Goal: Task Accomplishment & Management: Manage account settings

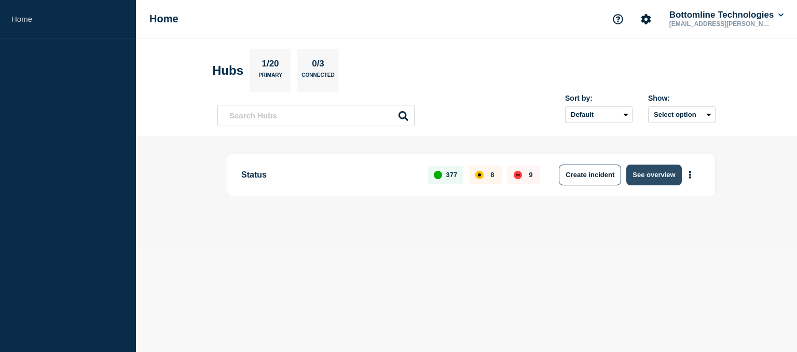
click at [656, 178] on button "See overview" at bounding box center [653, 175] width 55 height 21
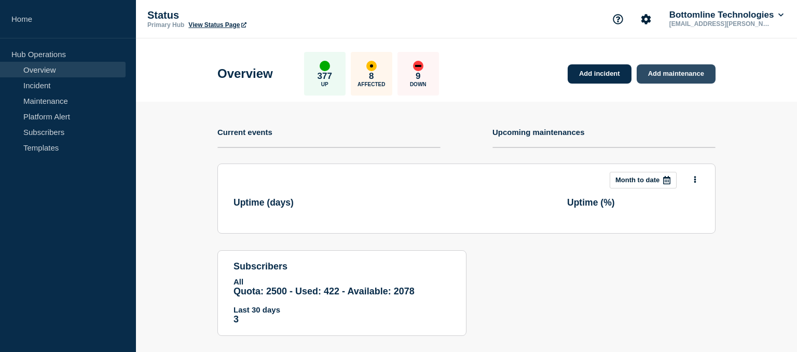
click at [676, 72] on link "Add maintenance" at bounding box center [676, 73] width 79 height 19
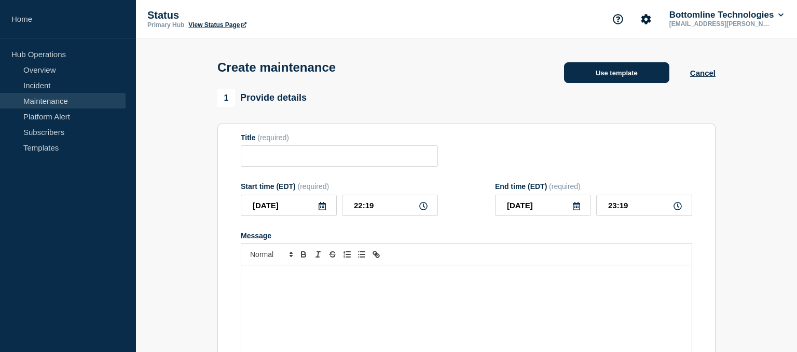
click at [617, 81] on button "Use template" at bounding box center [616, 72] width 105 height 21
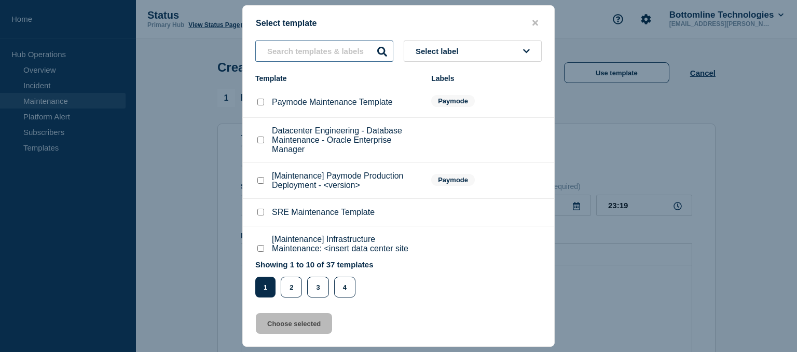
click at [302, 44] on input "text" at bounding box center [324, 50] width 138 height 21
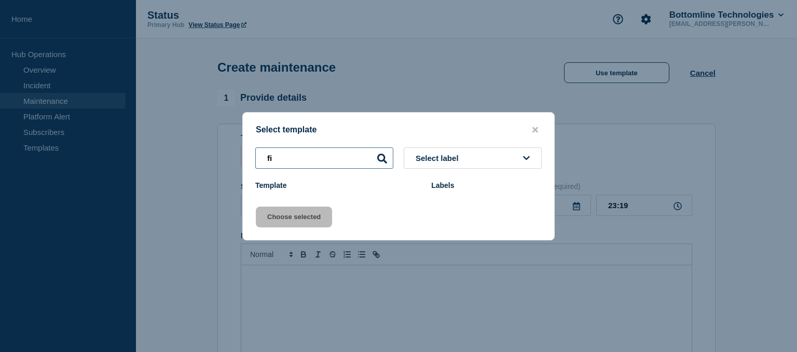
type input "f"
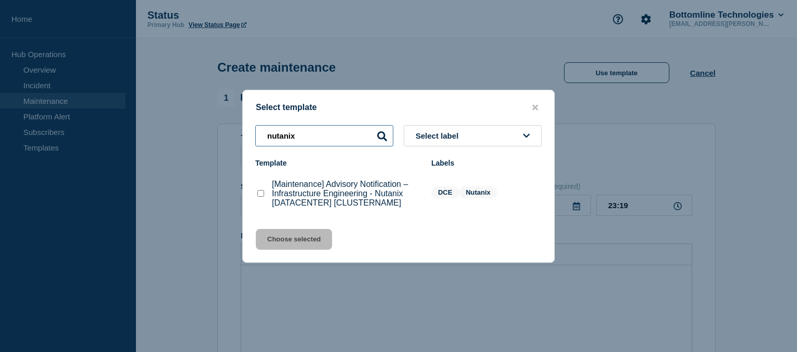
type input "nutanix"
click at [261, 193] on checkbox"] "[Maintenance] Advisory Notification – Infrastructure Engineering - Nutanix [DAT…" at bounding box center [260, 193] width 7 height 7
checkbox checkbox"] "true"
click at [299, 244] on button "Choose selected" at bounding box center [294, 239] width 76 height 21
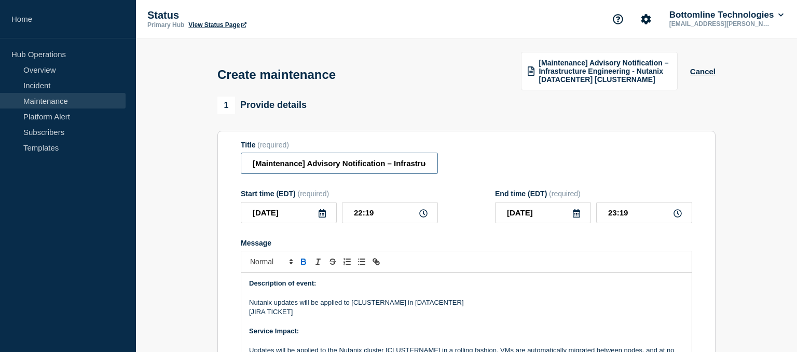
click at [364, 166] on input "[Maintenance] Advisory Notification – Infrastructure Engineering - Nutanix [DAT…" at bounding box center [339, 163] width 197 height 21
click at [337, 163] on input "[Maintenance] Advisory Notification – Infrastructure Engineering - Nutanix [DAT…" at bounding box center [339, 163] width 197 height 21
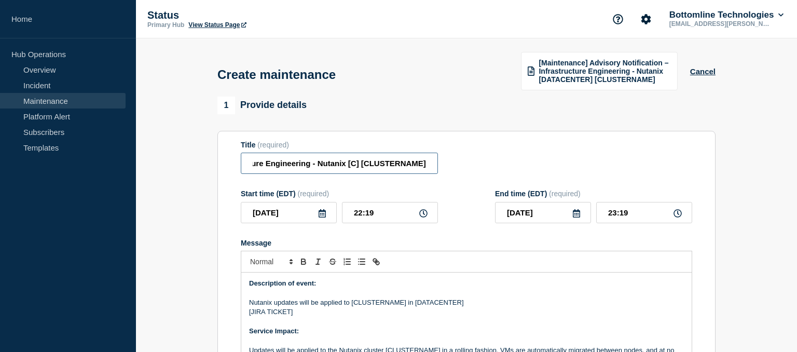
scroll to position [0, 181]
click at [394, 165] on input "[Maintenance] Advisory Notification – Infrastructure Engineering - Nutanix [[GE…" at bounding box center [339, 163] width 197 height 21
type input "[Maintenance] Advisory Notification – Infrastructure Engineering - Nutanix [[GE…"
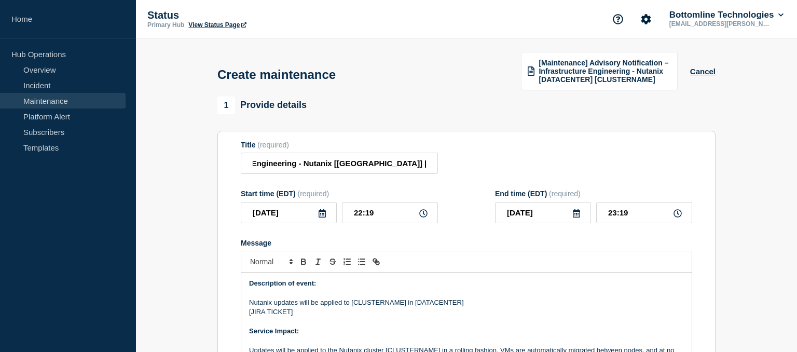
click at [324, 216] on icon at bounding box center [322, 213] width 7 height 8
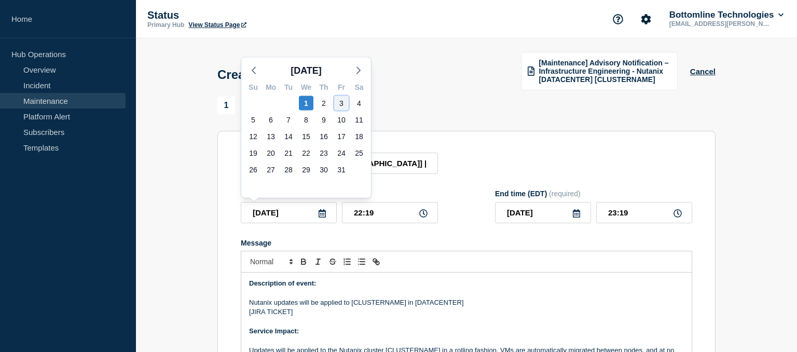
click at [340, 103] on div "3" at bounding box center [341, 103] width 15 height 15
type input "[DATE]"
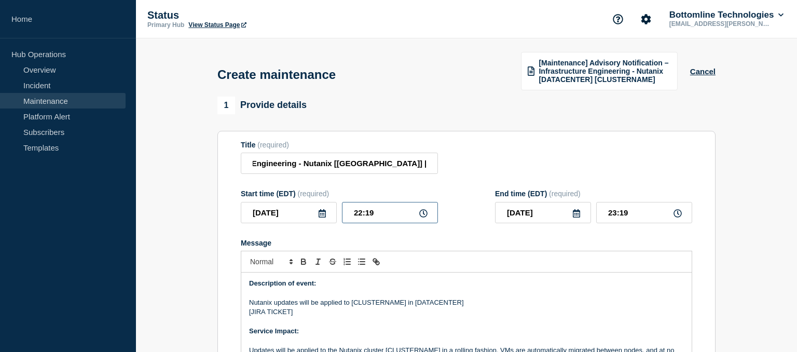
drag, startPoint x: 383, startPoint y: 213, endPoint x: 317, endPoint y: 206, distance: 66.3
click at [342, 206] on input "22:19" at bounding box center [390, 212] width 96 height 21
type input "21:00"
type input "22:00"
click at [574, 216] on icon at bounding box center [576, 213] width 7 height 8
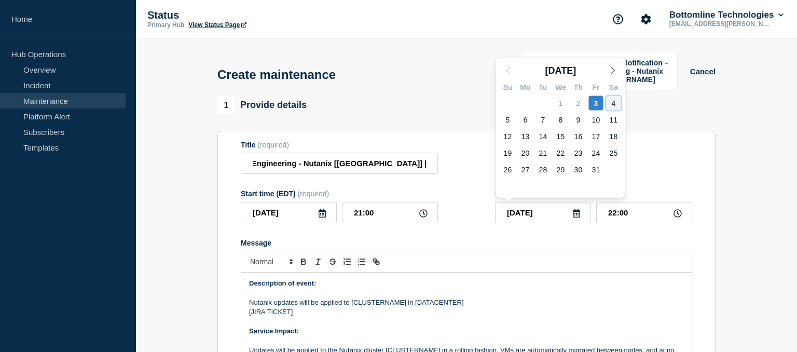
click at [614, 105] on div "4" at bounding box center [613, 103] width 15 height 15
type input "[DATE]"
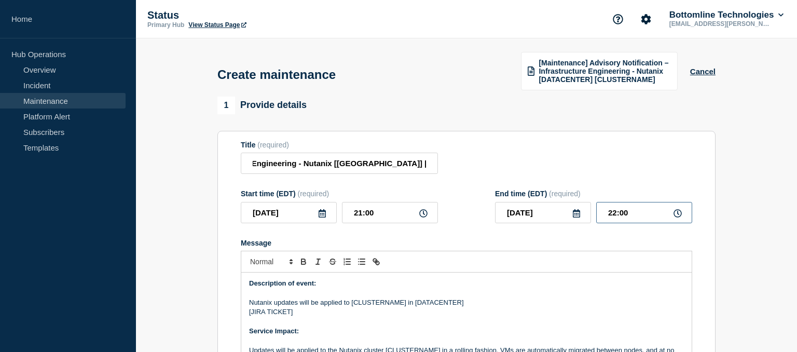
click at [618, 212] on input "22:00" at bounding box center [644, 212] width 96 height 21
type input "23:00"
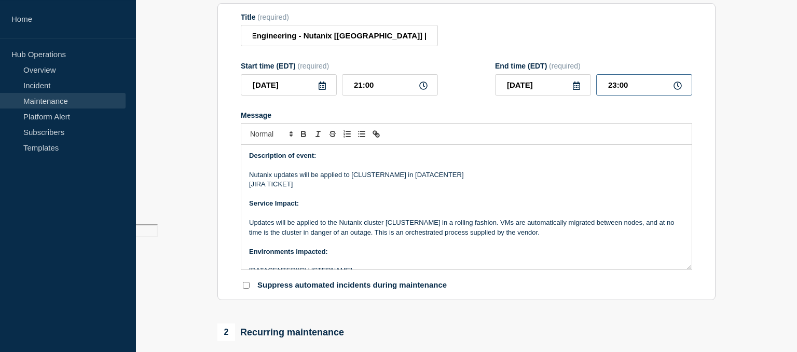
scroll to position [129, 0]
click at [337, 36] on input "[Maintenance] Advisory Notification – Infrastructure Engineering - Nutanix [[GE…" at bounding box center [339, 34] width 197 height 21
click at [420, 35] on input "[Maintenance] Advisory Notification – Infrastructure Engineering - Nutanix [SG]…" at bounding box center [339, 34] width 197 height 21
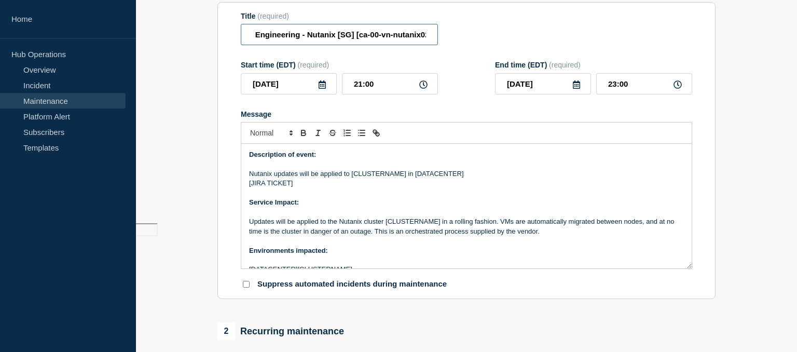
click at [424, 34] on input "[Maintenance] Advisory Notification – Infrastructure Engineering - Nutanix [SG]…" at bounding box center [339, 34] width 197 height 21
click at [364, 36] on input "[Maintenance] Advisory Notification – Infrastructure Engineering - Nutanix [SG]…" at bounding box center [339, 34] width 197 height 21
type input "[Maintenance] Advisory Notification – Infrastructure Engineering - Nutanix [SG]…"
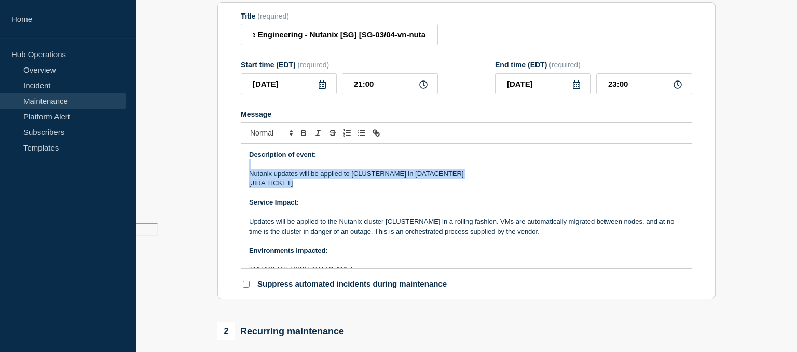
drag, startPoint x: 303, startPoint y: 186, endPoint x: 244, endPoint y: 169, distance: 61.6
click at [244, 169] on div "Description of event: Nutanix updates will be applied to [CLUSTERNAME] in [DATA…" at bounding box center [466, 206] width 451 height 125
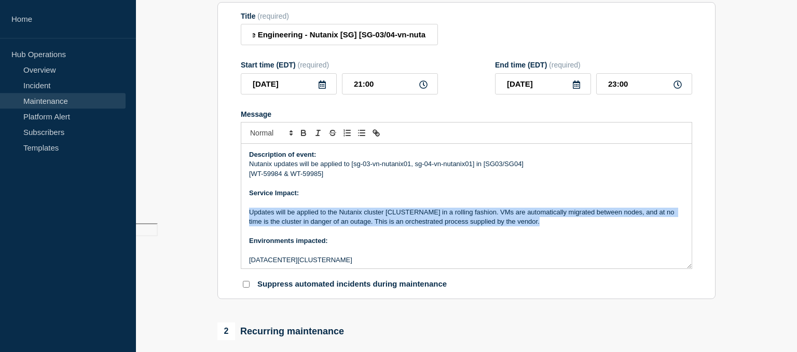
drag, startPoint x: 550, startPoint y: 226, endPoint x: 220, endPoint y: 216, distance: 330.3
click at [241, 216] on div "Description of event: Nutanix updates will be applied to [sg-03-vn-nutanix01, s…" at bounding box center [466, 206] width 451 height 125
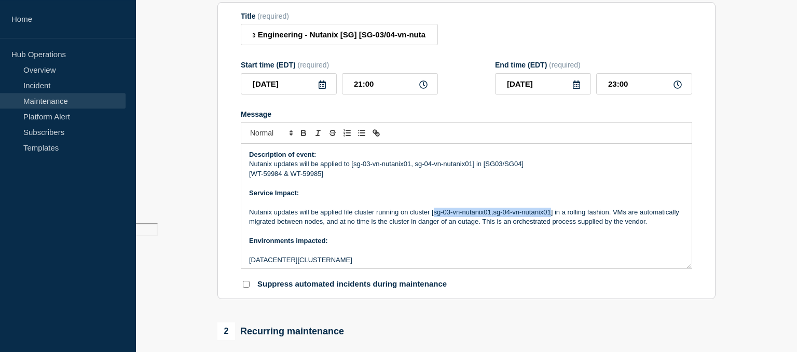
drag, startPoint x: 433, startPoint y: 212, endPoint x: 551, endPoint y: 216, distance: 118.4
click at [551, 216] on p "Nutanix updates will be applied file cluster running on cluster [sg-03-vn-nutan…" at bounding box center [466, 217] width 435 height 19
click at [305, 132] on icon "Toggle bold text" at bounding box center [304, 131] width 4 height 3
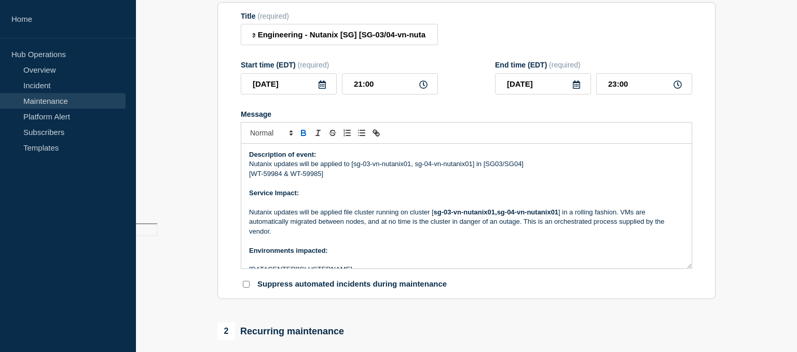
click at [438, 241] on p "Message" at bounding box center [466, 240] width 435 height 9
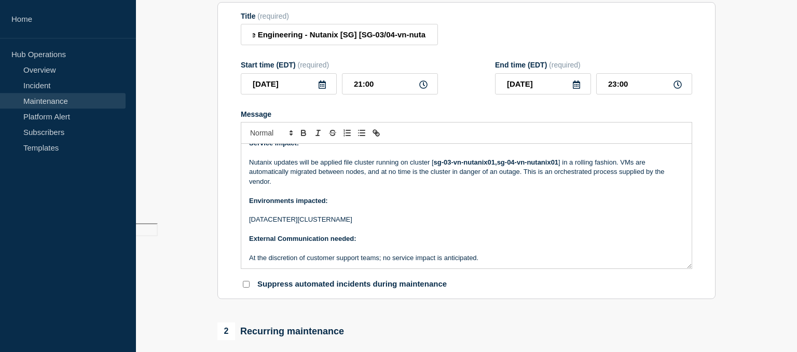
scroll to position [54, 0]
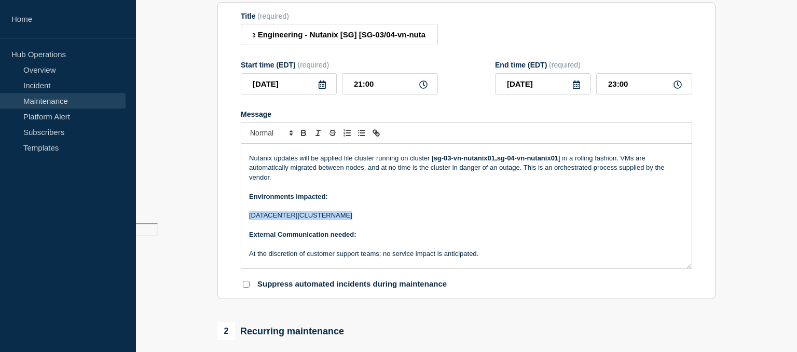
drag, startPoint x: 357, startPoint y: 216, endPoint x: 216, endPoint y: 220, distance: 141.2
click at [241, 220] on div "Description of event: Nutanix updates will be applied to [sg-03-vn-nutanix01, s…" at bounding box center [466, 206] width 451 height 125
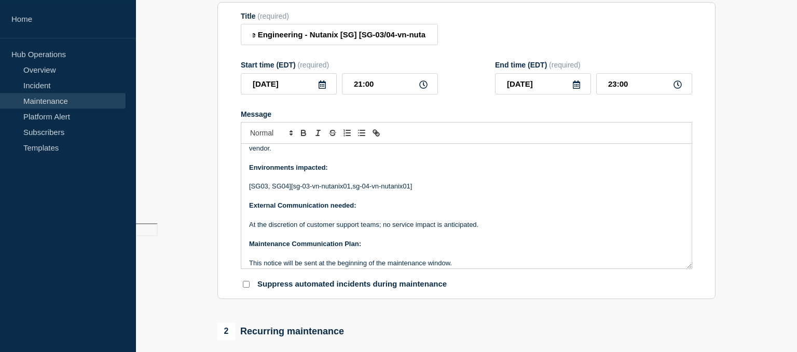
scroll to position [83, 0]
click at [442, 190] on p "[SG03, SG04][sg-03-vn-nutanix01,sg-04-vn-nutanix01]" at bounding box center [466, 186] width 435 height 9
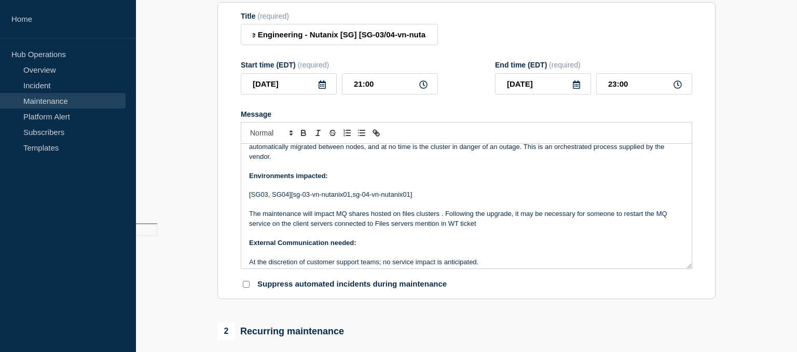
scroll to position [79, 0]
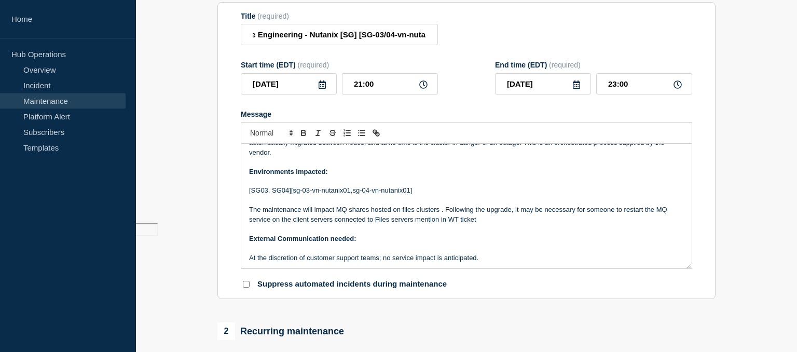
click at [337, 211] on p "The maintenance will impact MQ shares hosted on files clusters . Following the …" at bounding box center [466, 214] width 435 height 19
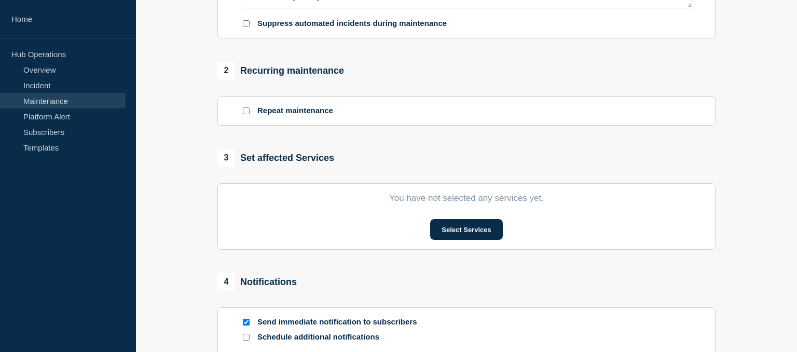
scroll to position [396, 0]
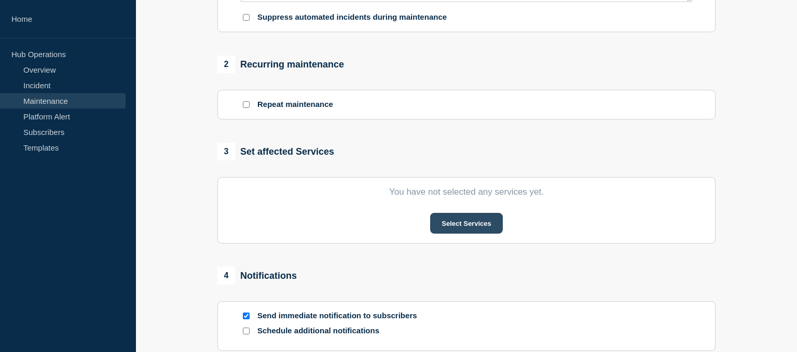
click at [459, 224] on button "Select Services" at bounding box center [466, 223] width 72 height 21
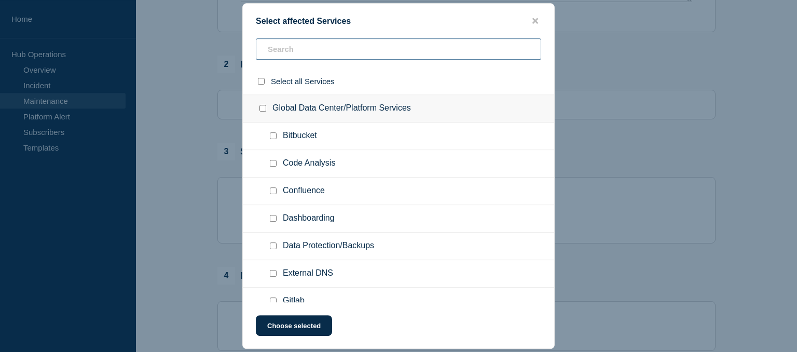
click at [311, 46] on input "text" at bounding box center [398, 48] width 285 height 21
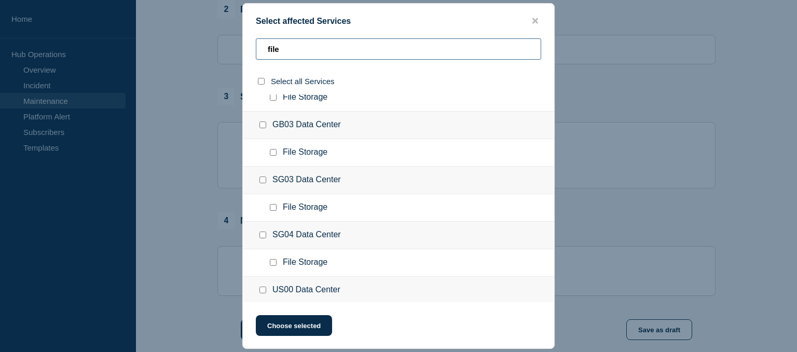
scroll to position [260, 0]
type input "file"
click at [272, 203] on input "File Storage checkbox" at bounding box center [273, 206] width 7 height 7
checkbox input "true"
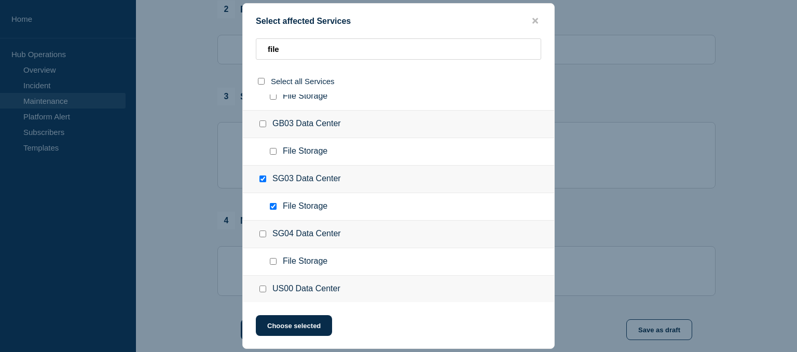
click at [272, 260] on input "File Storage checkbox" at bounding box center [273, 261] width 7 height 7
checkbox input "true"
click at [304, 328] on button "Choose selected" at bounding box center [294, 325] width 76 height 21
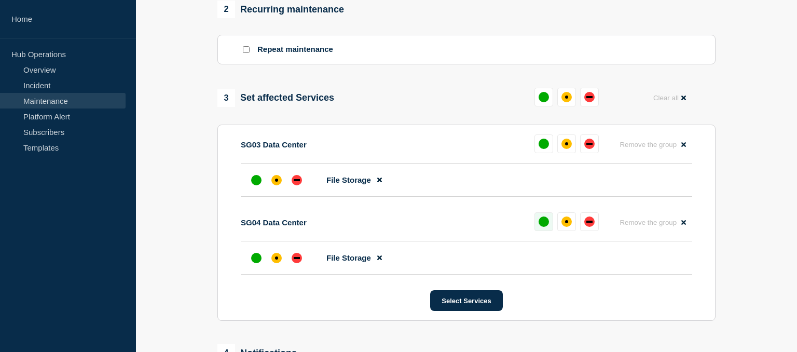
click at [551, 224] on button at bounding box center [544, 221] width 19 height 19
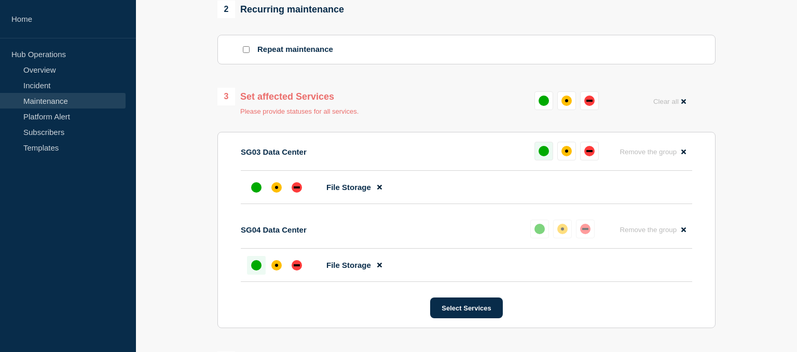
click at [549, 153] on div "up" at bounding box center [544, 151] width 10 height 10
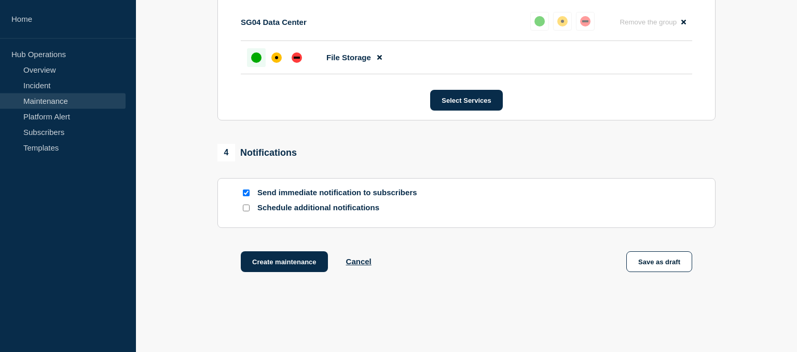
scroll to position [654, 0]
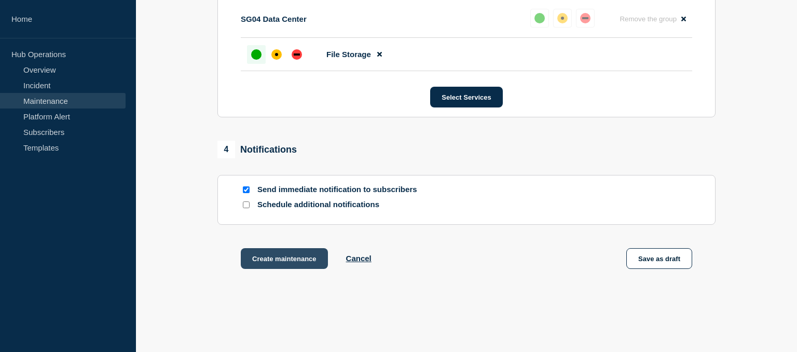
click at [290, 265] on button "Create maintenance" at bounding box center [284, 258] width 87 height 21
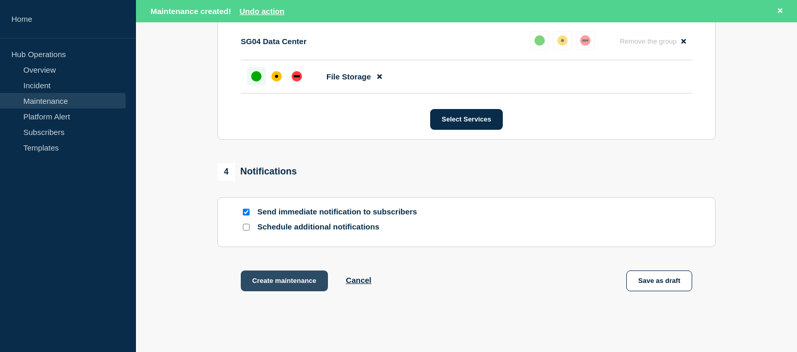
scroll to position [676, 0]
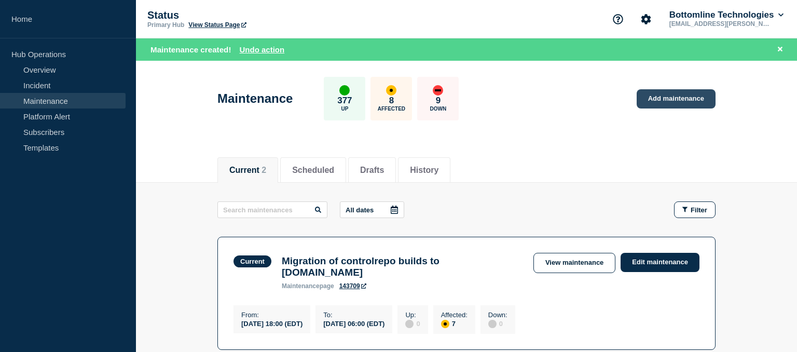
click at [671, 99] on link "Add maintenance" at bounding box center [676, 98] width 79 height 19
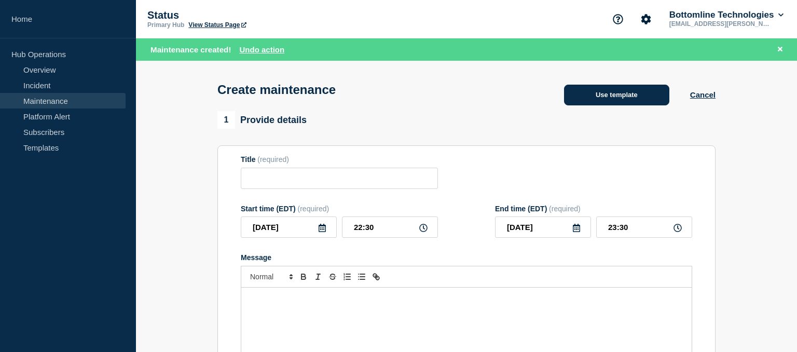
click at [620, 100] on button "Use template" at bounding box center [616, 95] width 105 height 21
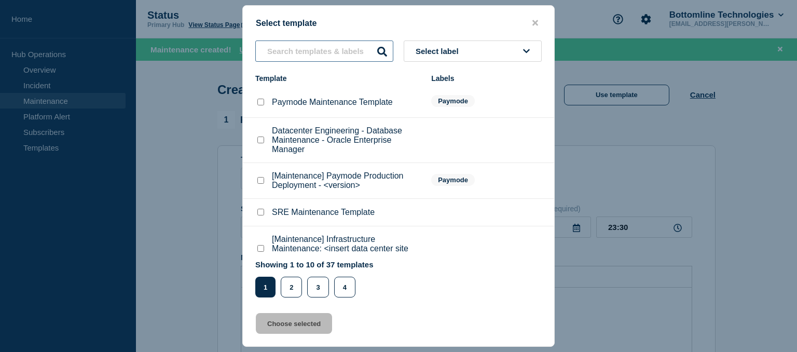
click at [328, 46] on input "text" at bounding box center [324, 50] width 138 height 21
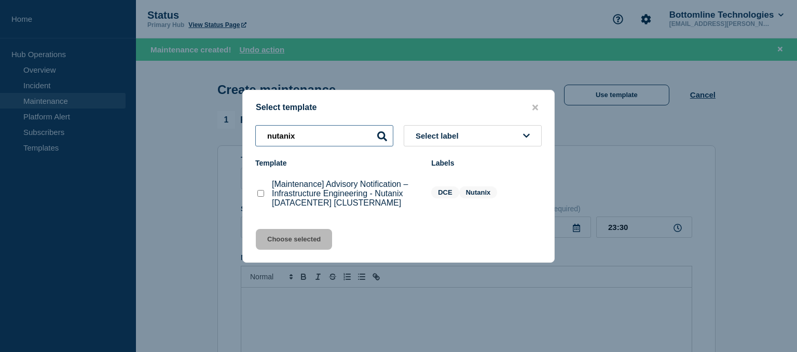
type input "nutanix"
click at [261, 196] on checkbox"] "[Maintenance] Advisory Notification – Infrastructure Engineering - Nutanix [DAT…" at bounding box center [260, 193] width 7 height 7
checkbox checkbox"] "true"
click at [292, 237] on button "Choose selected" at bounding box center [294, 239] width 76 height 21
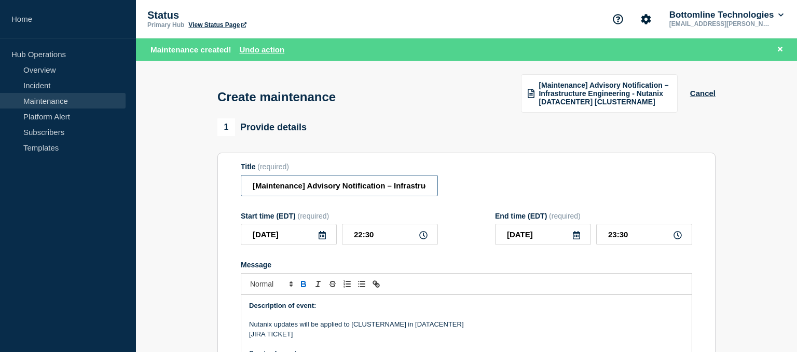
click at [383, 185] on input "[Maintenance] Advisory Notification – Infrastructure Engineering - Nutanix [DAT…" at bounding box center [339, 185] width 197 height 21
click at [325, 187] on input "[Maintenance] Advisory Notification – Infrastructure Engineering - Nutanix [DAT…" at bounding box center [339, 185] width 197 height 21
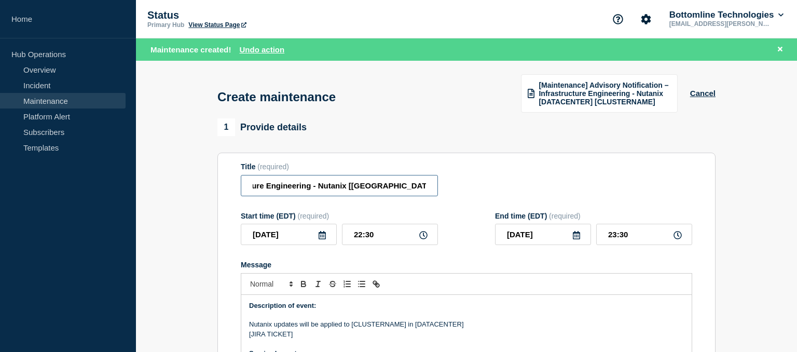
click at [393, 186] on input "[Maintenance] Advisory Notification – Infrastructure Engineering - Nutanix [[GE…" at bounding box center [339, 185] width 197 height 21
type input "[Maintenance] Advisory Notification – Infrastructure Engineering - Nutanix [[GE…"
click at [323, 239] on icon at bounding box center [322, 235] width 8 height 8
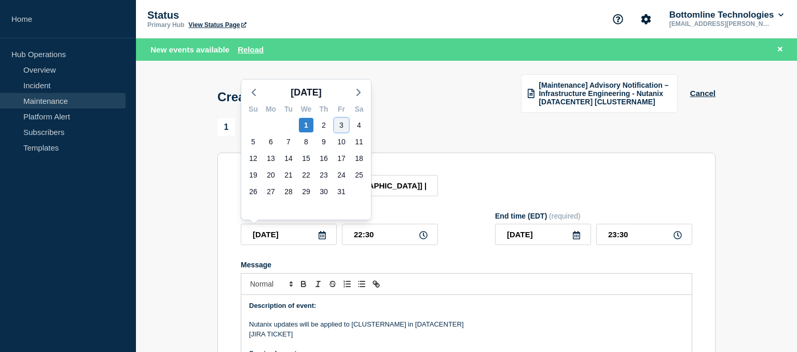
click at [335, 126] on div "3" at bounding box center [341, 125] width 15 height 15
type input "[DATE]"
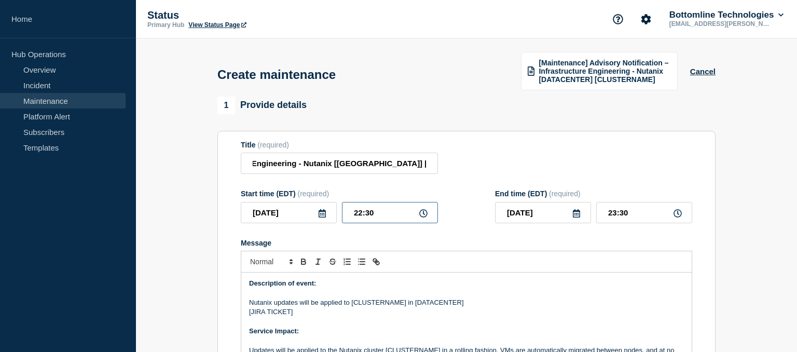
drag, startPoint x: 377, startPoint y: 219, endPoint x: 308, endPoint y: 214, distance: 69.2
click at [342, 215] on input "22:30" at bounding box center [390, 212] width 96 height 21
type input "21:00"
type input "22:00"
click at [577, 217] on icon at bounding box center [577, 213] width 8 height 8
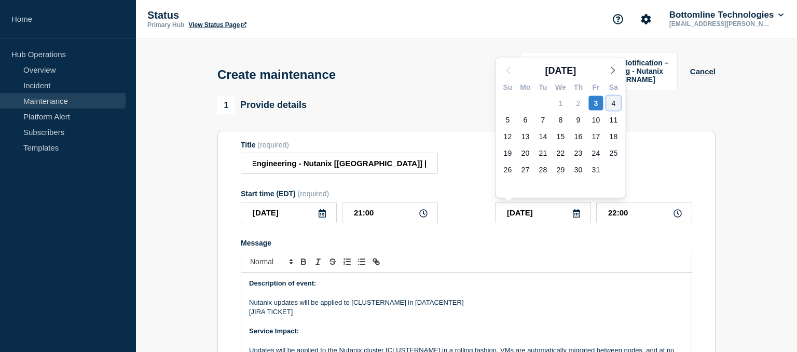
click at [616, 103] on div "4" at bounding box center [613, 103] width 15 height 15
type input "[DATE]"
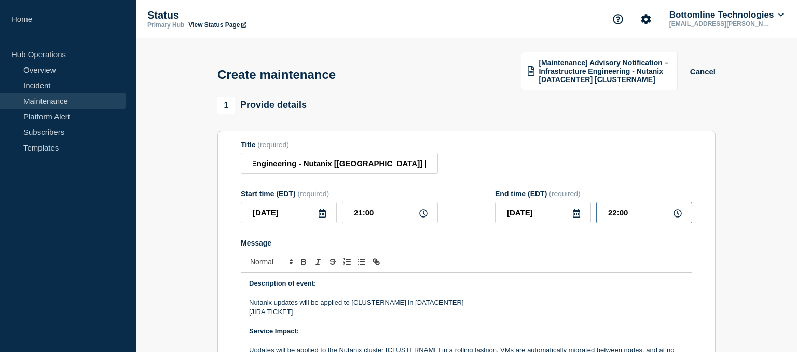
click at [615, 217] on input "22:00" at bounding box center [644, 212] width 96 height 21
type input "23:00"
click at [538, 333] on p "Service Impact:" at bounding box center [466, 330] width 435 height 9
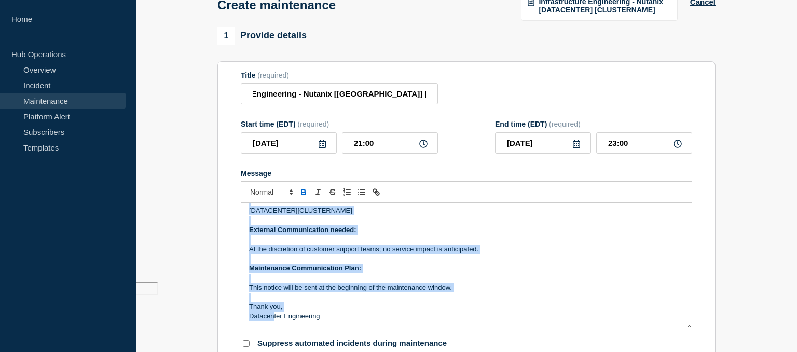
scroll to position [185, 0]
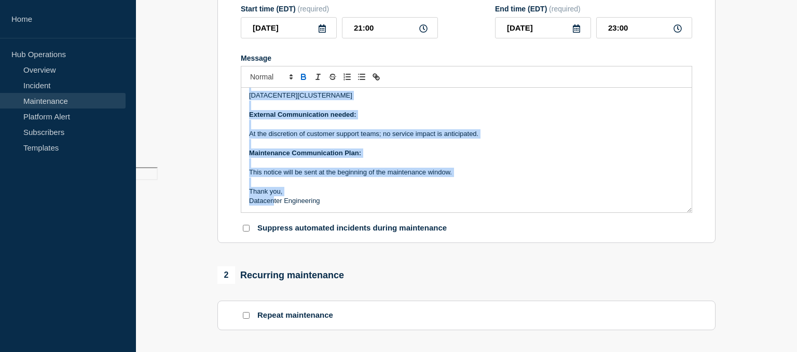
drag, startPoint x: 249, startPoint y: 278, endPoint x: 349, endPoint y: 213, distance: 120.1
click at [349, 212] on div "Description of event: Nutanix updates will be applied to [CLUSTERNAME] in [DATA…" at bounding box center [466, 150] width 451 height 125
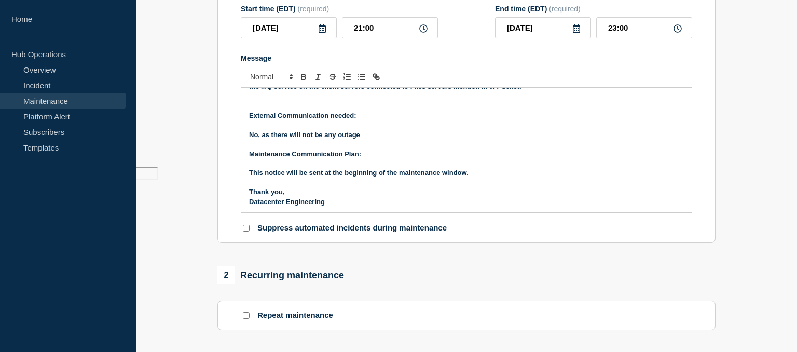
scroll to position [0, 0]
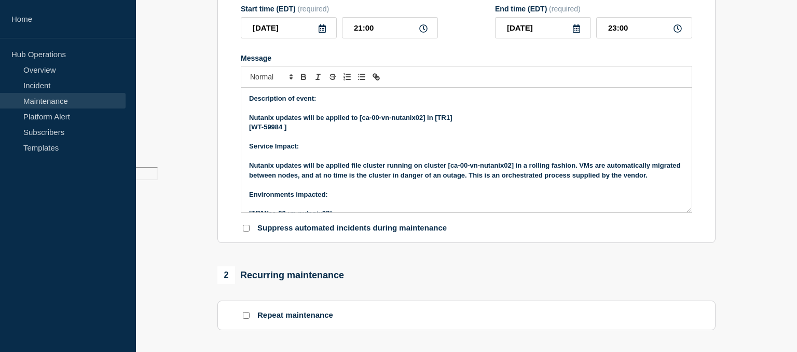
drag, startPoint x: 349, startPoint y: 206, endPoint x: 242, endPoint y: 98, distance: 151.6
click at [242, 98] on div "Description of event: Nutanix updates will be applied to [ca-00-vn-nutanix02] i…" at bounding box center [466, 150] width 451 height 125
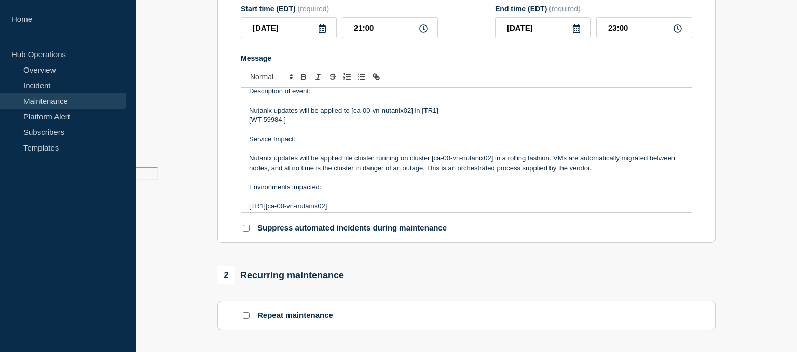
click at [415, 134] on p "Message" at bounding box center [466, 129] width 435 height 9
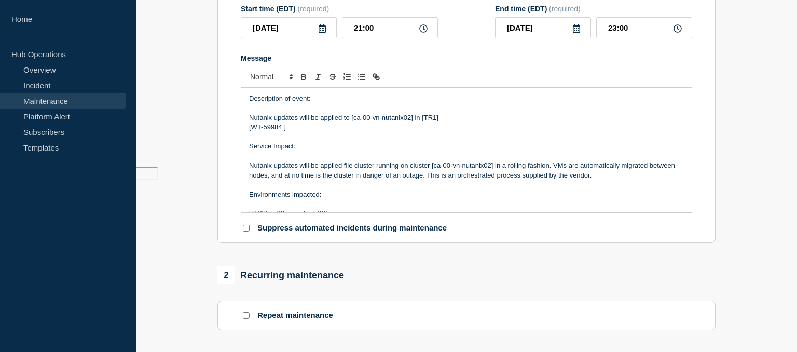
drag, startPoint x: 320, startPoint y: 101, endPoint x: 209, endPoint y: 103, distance: 111.1
click at [241, 103] on div "Description of event: Nutanix updates will be applied to [ca-00-vn-nutanix02] i…" at bounding box center [466, 150] width 451 height 125
click at [307, 77] on icon "Toggle bold text" at bounding box center [303, 76] width 9 height 9
drag, startPoint x: 303, startPoint y: 149, endPoint x: 230, endPoint y: 151, distance: 72.2
click at [241, 151] on div "Description of event: Nutanix updates will be applied to [ca-00-vn-nutanix02] i…" at bounding box center [466, 150] width 451 height 125
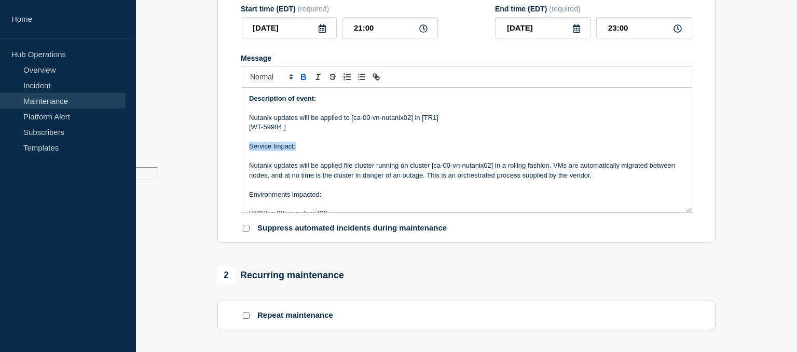
click at [305, 79] on icon "Toggle bold text" at bounding box center [304, 78] width 4 height 3
drag, startPoint x: 327, startPoint y: 199, endPoint x: 247, endPoint y: 200, distance: 79.9
click at [247, 200] on div "Description of event: Nutanix updates will be applied to [ca-00-vn-nutanix02] i…" at bounding box center [466, 150] width 451 height 125
click at [303, 78] on icon "Toggle bold text" at bounding box center [304, 78] width 4 height 3
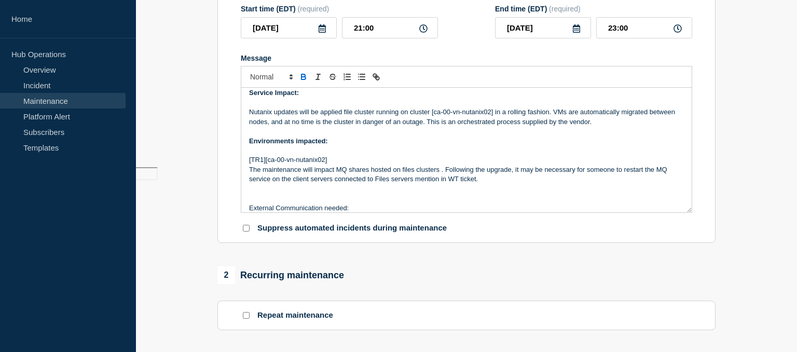
scroll to position [54, 0]
drag, startPoint x: 349, startPoint y: 209, endPoint x: 248, endPoint y: 203, distance: 101.3
click at [248, 203] on div "Description of event: Nutanix updates will be applied to [ca-00-vn-nutanix02] i…" at bounding box center [466, 150] width 451 height 125
click at [303, 80] on icon "Toggle bold text" at bounding box center [303, 76] width 9 height 9
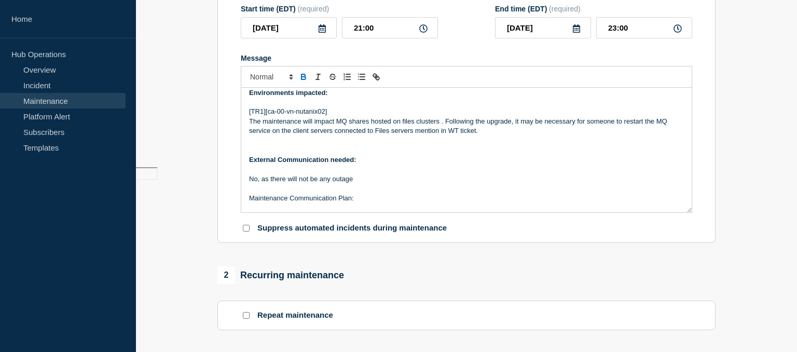
scroll to position [110, 0]
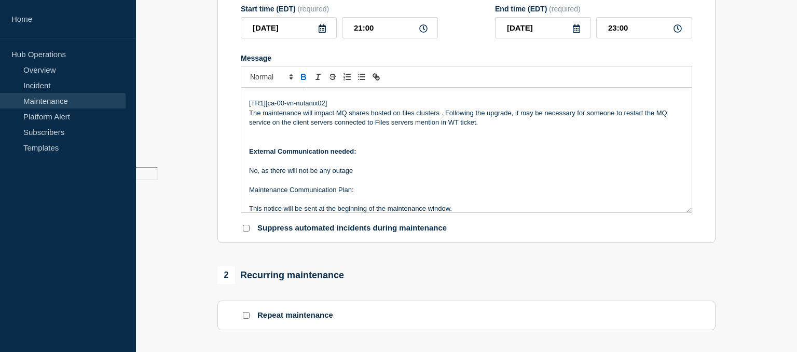
drag, startPoint x: 364, startPoint y: 192, endPoint x: 238, endPoint y: 192, distance: 126.6
click at [241, 192] on div "Description of event: Nutanix updates will be applied to [ca-00-vn-nutanix02] i…" at bounding box center [466, 150] width 451 height 125
click at [306, 75] on icon "Toggle bold text" at bounding box center [303, 76] width 9 height 9
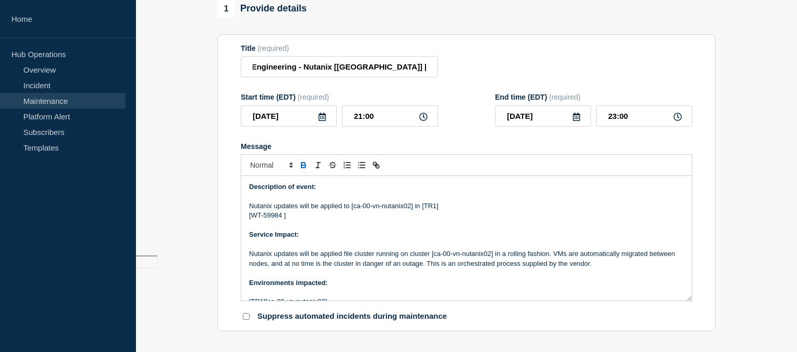
scroll to position [93, 0]
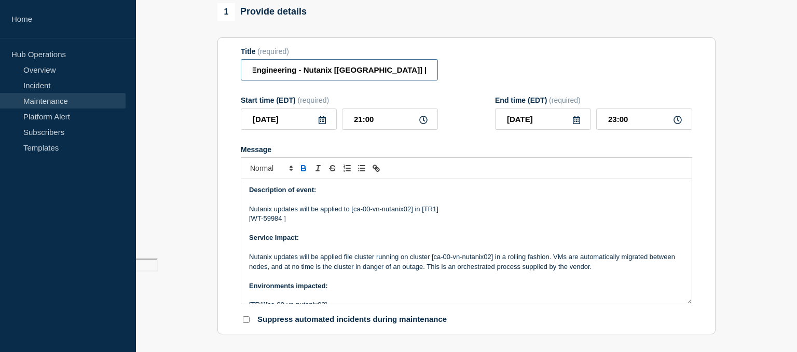
click at [343, 71] on input "[Maintenance] Advisory Notification – Infrastructure Engineering - Nutanix [[GE…" at bounding box center [339, 69] width 197 height 21
type input "[Maintenance] Advisory Notification – Infrastructure Engineering - Nutanix [TR1…"
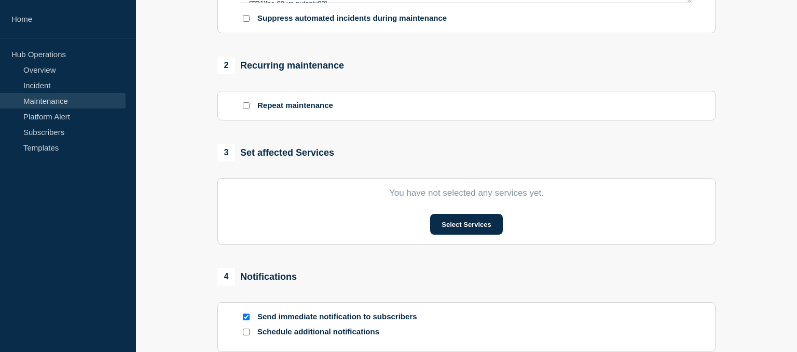
scroll to position [395, 0]
click at [475, 223] on button "Select Services" at bounding box center [466, 223] width 72 height 21
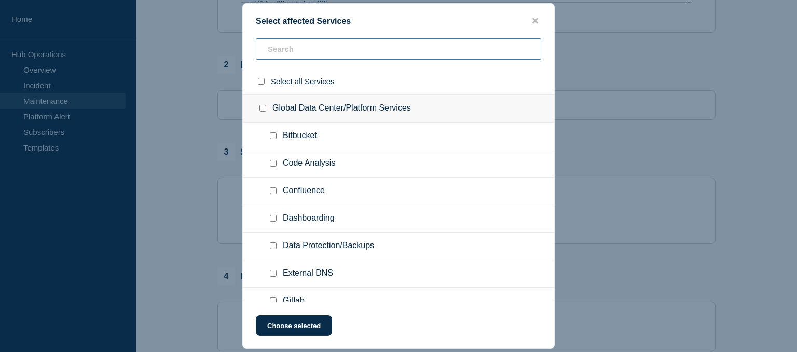
click at [296, 52] on input "text" at bounding box center [398, 48] width 285 height 21
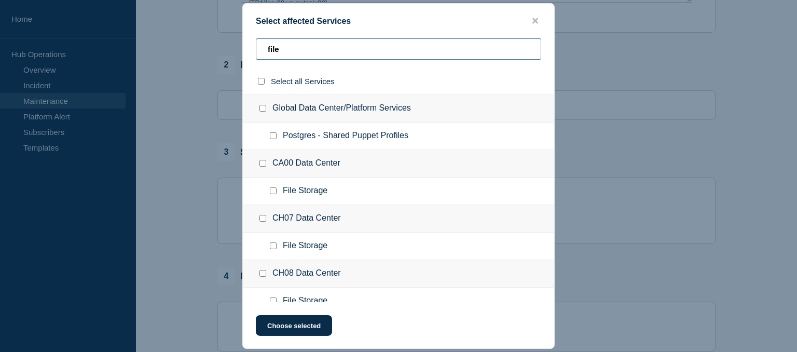
type input "file"
click at [275, 190] on input "File Storage checkbox" at bounding box center [273, 190] width 7 height 7
checkbox input "true"
click at [296, 324] on button "Choose selected" at bounding box center [294, 325] width 76 height 21
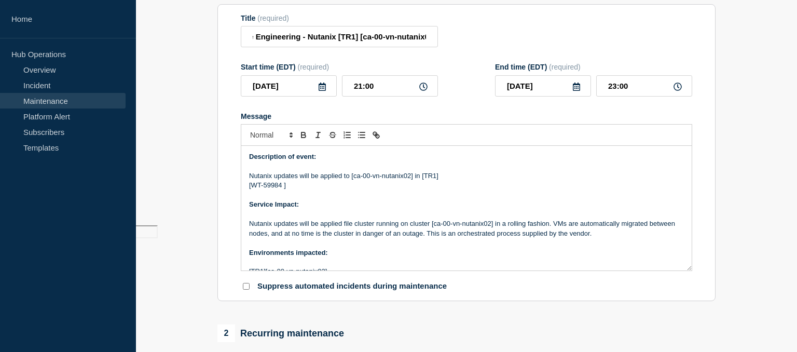
scroll to position [0, 0]
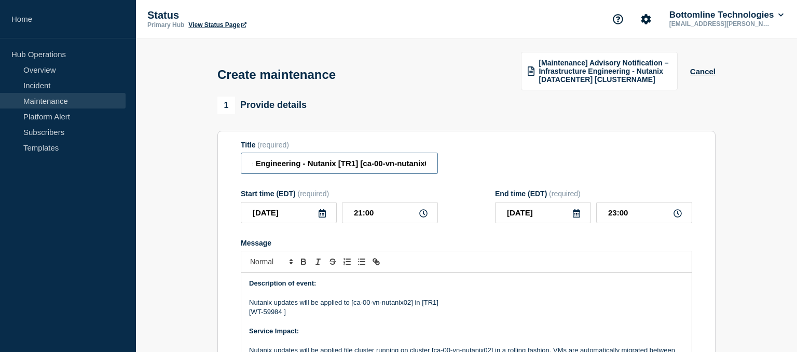
click at [348, 167] on input "[Maintenance] Advisory Notification – Infrastructure Engineering - Nutanix [TR1…" at bounding box center [339, 163] width 197 height 21
type input "[Maintenance] Advisory Notification – Infrastructure Engineering - Nutanix [CA0…"
click at [429, 306] on p "Nutanix updates will be applied to [ca-00-vn-nutanix02] in [TR1]" at bounding box center [466, 302] width 435 height 9
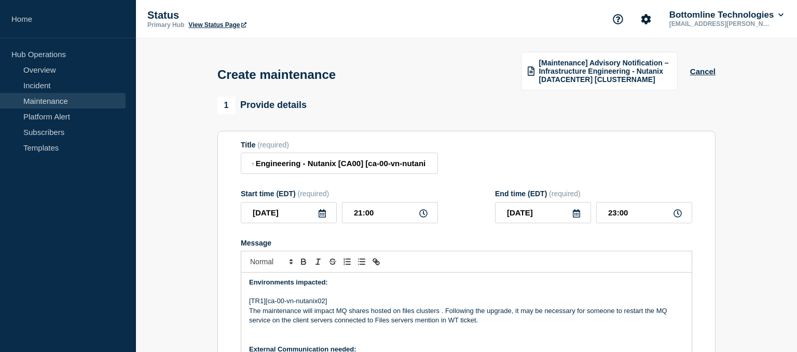
scroll to position [98, 0]
click at [254, 304] on p "[TR1][ca-00-vn-nutanix02]" at bounding box center [466, 300] width 435 height 9
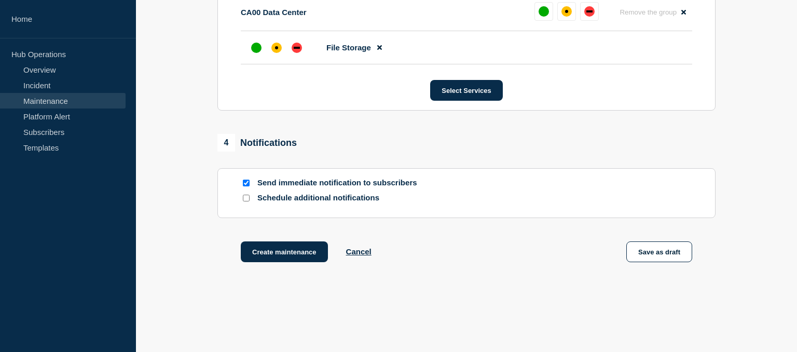
scroll to position [582, 0]
click at [543, 16] on div "up" at bounding box center [544, 12] width 10 height 10
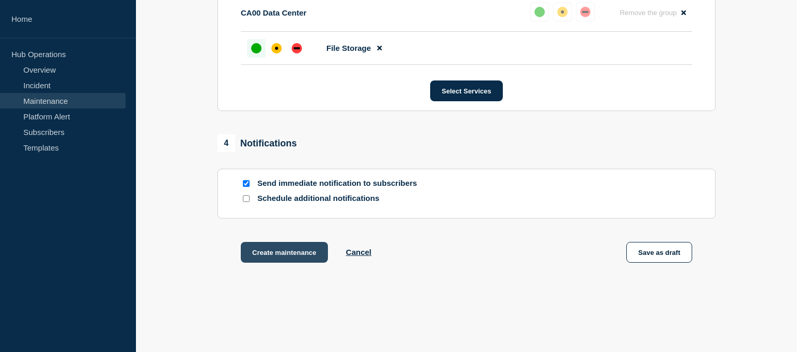
click at [295, 256] on button "Create maintenance" at bounding box center [284, 252] width 87 height 21
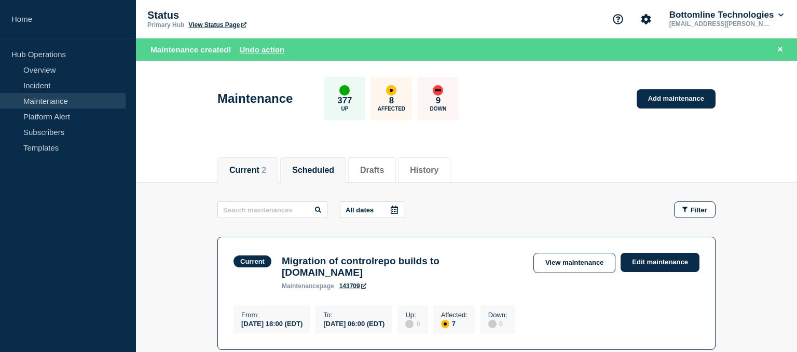
click at [319, 168] on button "Scheduled" at bounding box center [313, 170] width 42 height 9
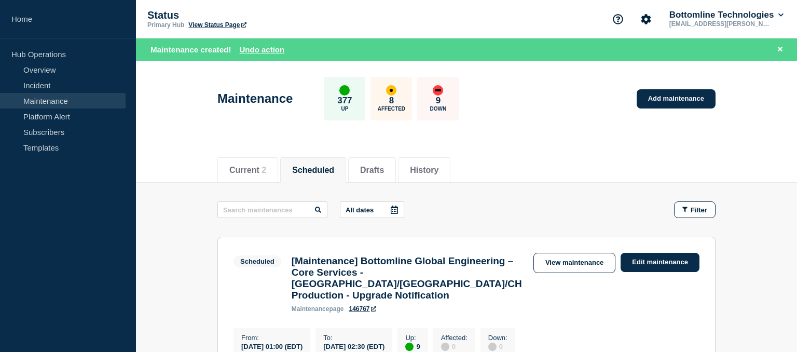
click at [390, 210] on icon at bounding box center [394, 210] width 8 height 8
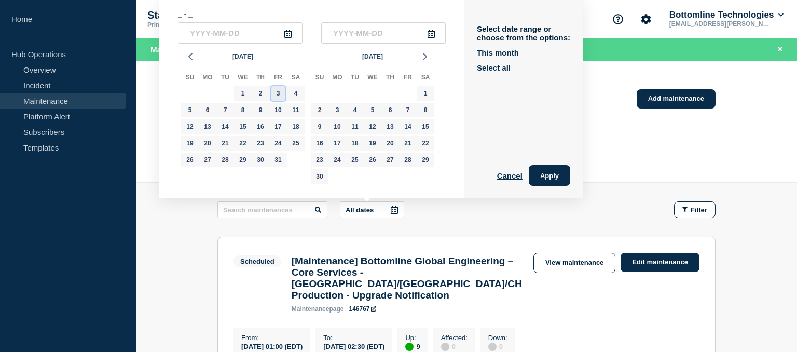
click at [278, 96] on div "3" at bounding box center [278, 93] width 15 height 15
type input "[DATE]"
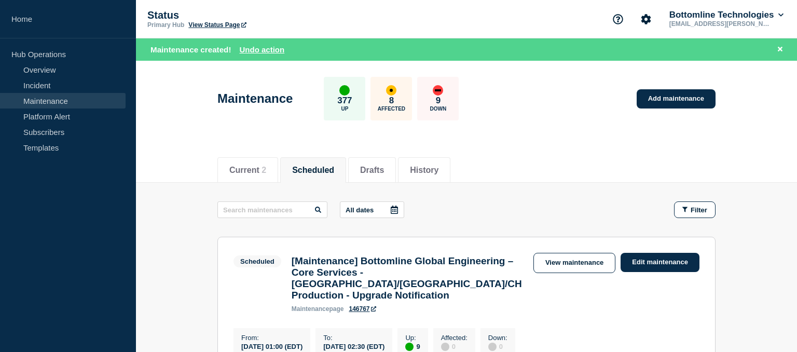
click at [390, 212] on icon at bounding box center [394, 210] width 8 height 8
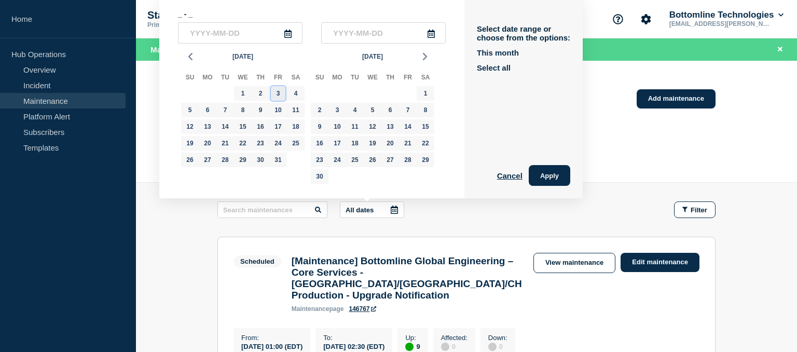
click at [276, 95] on div "3" at bounding box center [278, 93] width 15 height 15
type input "[DATE]"
click at [296, 93] on div "4" at bounding box center [296, 93] width 15 height 15
type input "[DATE]"
click at [540, 172] on button "Apply" at bounding box center [550, 175] width 42 height 21
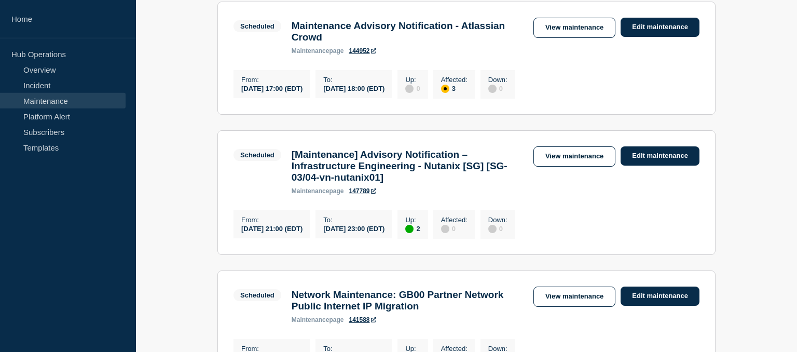
scroll to position [365, 0]
click at [648, 158] on link "Edit maintenance" at bounding box center [660, 155] width 79 height 19
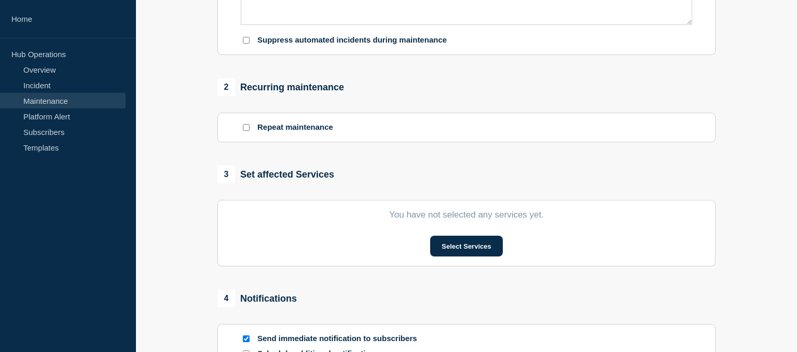
type input "[Maintenance] Advisory Notification – Infrastructure Engineering - Nutanix [SG]…"
type input "[DATE]"
type input "21:00"
type input "[DATE]"
type input "23:00"
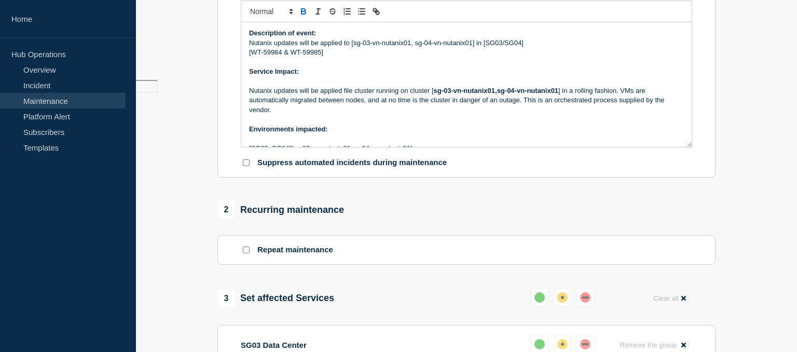
scroll to position [238, 0]
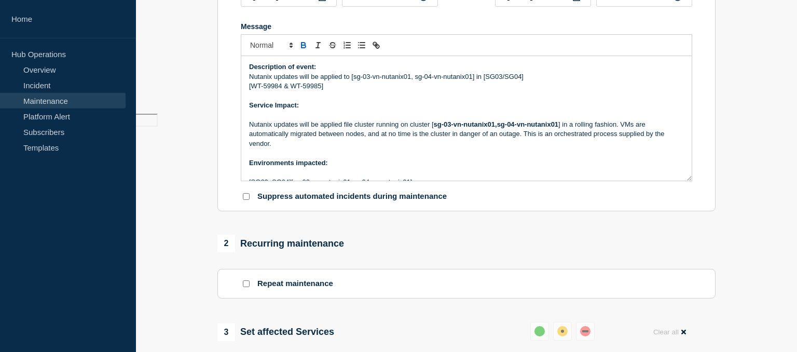
click at [280, 91] on p "[WT-59984 & WT-59985]" at bounding box center [466, 85] width 435 height 9
click at [318, 91] on p "[WT-59985 & WT-59985]" at bounding box center [466, 85] width 435 height 9
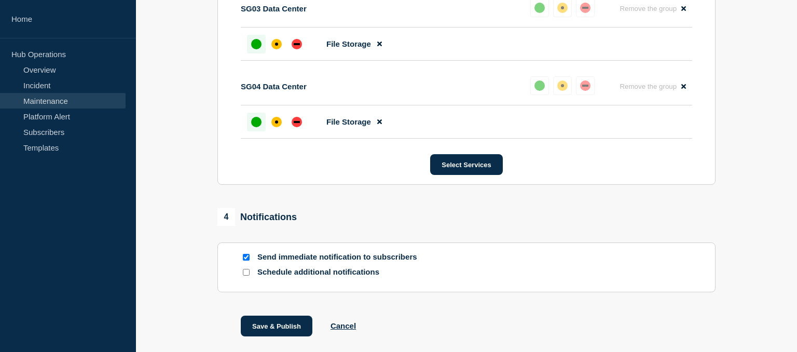
scroll to position [673, 0]
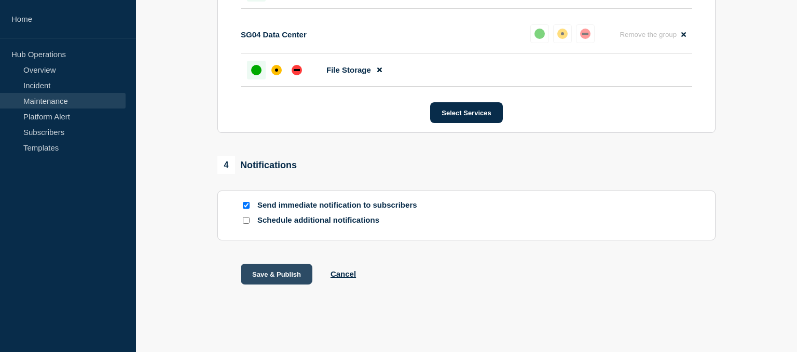
click at [279, 269] on button "Save & Publish" at bounding box center [277, 274] width 72 height 21
